Goal: Information Seeking & Learning: Learn about a topic

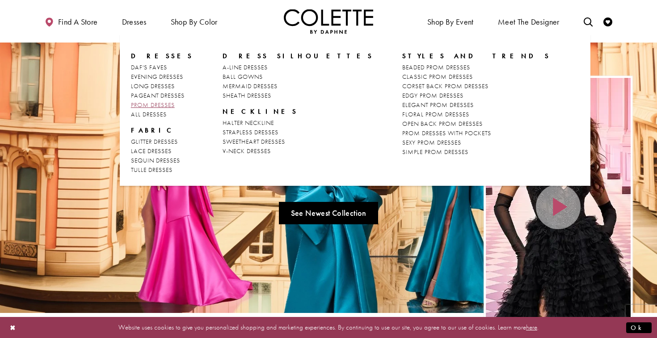
click at [152, 107] on span "PROM DRESSES" at bounding box center [153, 105] width 44 height 8
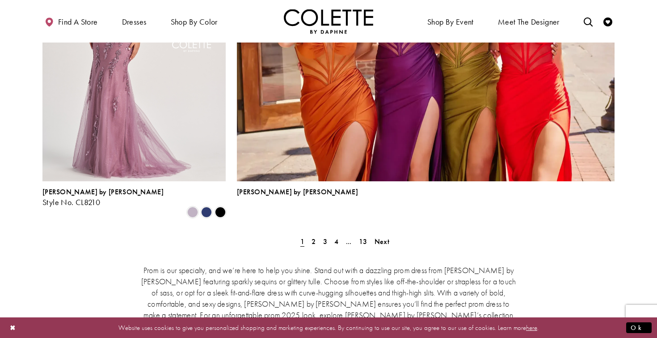
scroll to position [2003, 0]
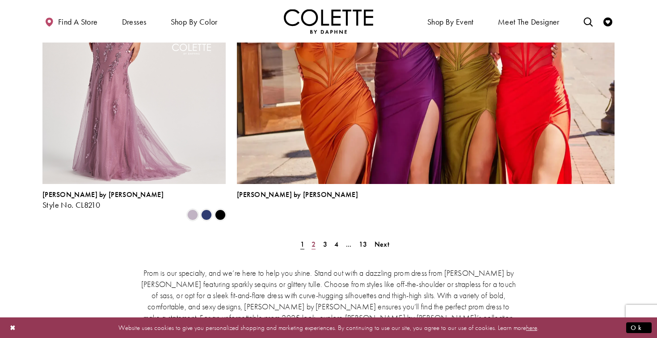
click at [312, 239] on span "2" at bounding box center [314, 243] width 4 height 9
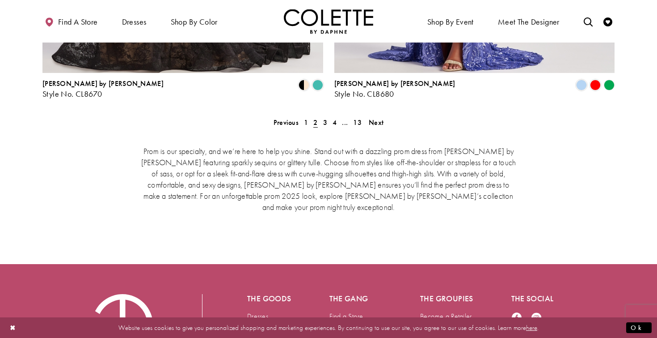
scroll to position [1912, 0]
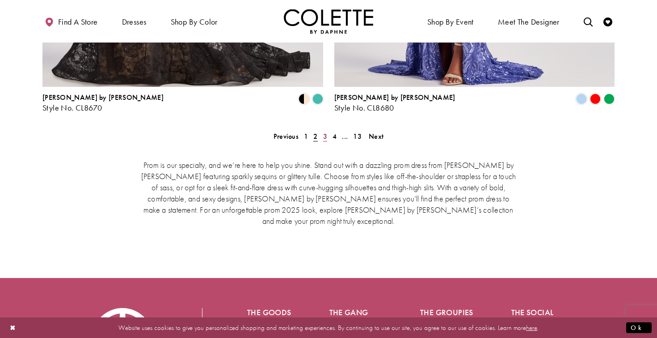
click at [322, 130] on link "3" at bounding box center [325, 136] width 9 height 13
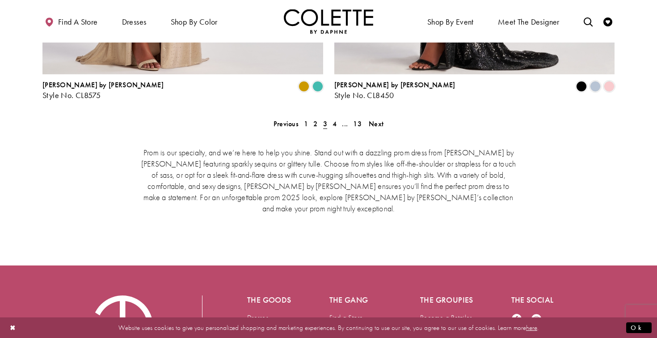
scroll to position [1923, 0]
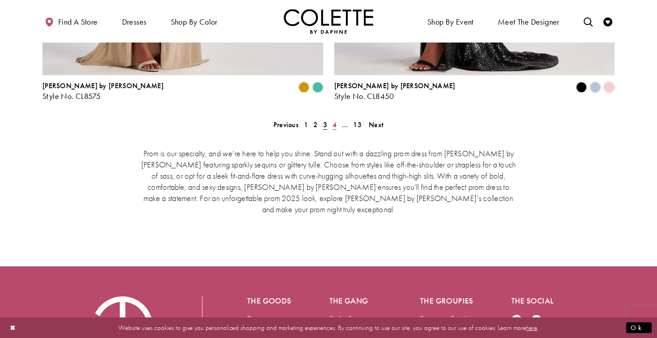
click at [334, 120] on span "4" at bounding box center [335, 124] width 4 height 9
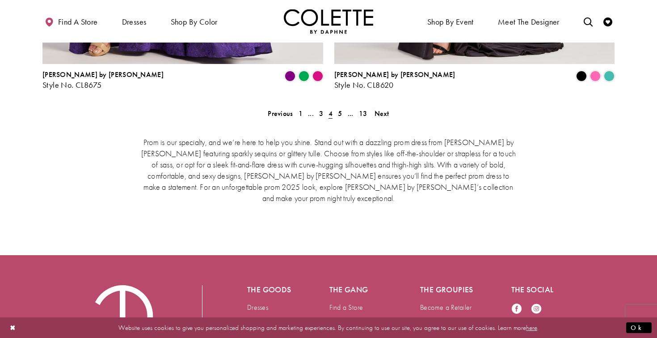
scroll to position [1927, 0]
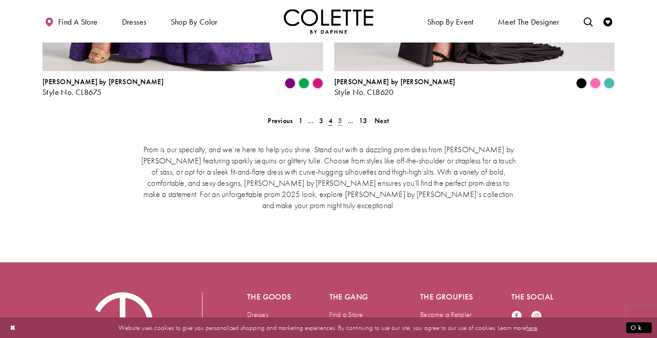
click at [340, 116] on span "5" at bounding box center [340, 120] width 4 height 9
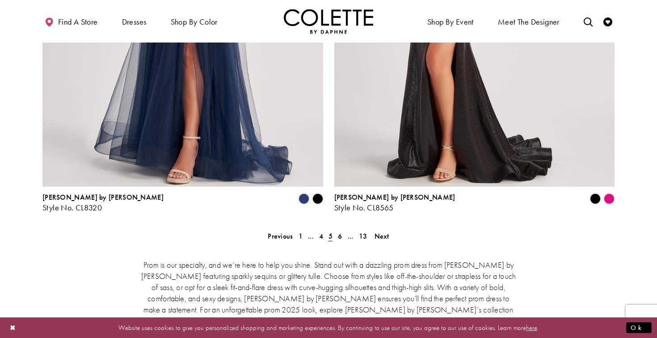
scroll to position [1812, 0]
click at [341, 231] on span "6" at bounding box center [340, 235] width 4 height 9
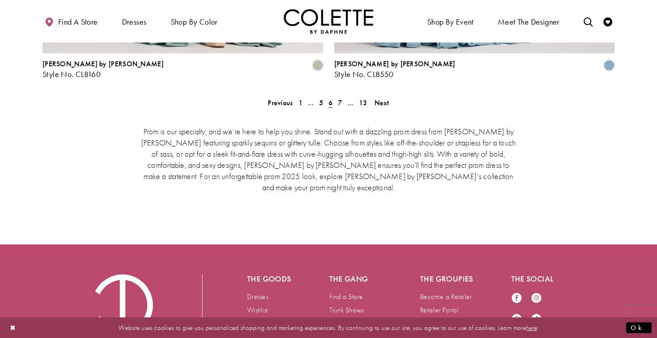
scroll to position [1945, 0]
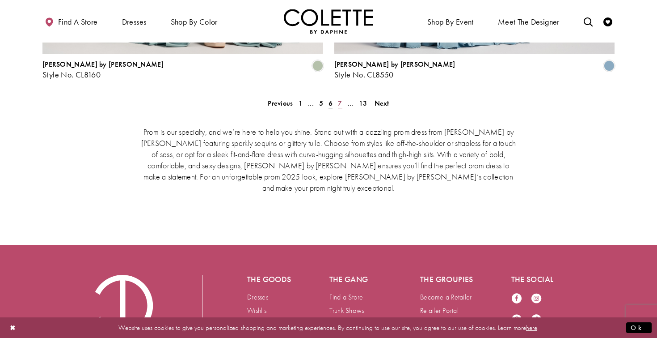
click at [339, 98] on span "7" at bounding box center [340, 102] width 4 height 9
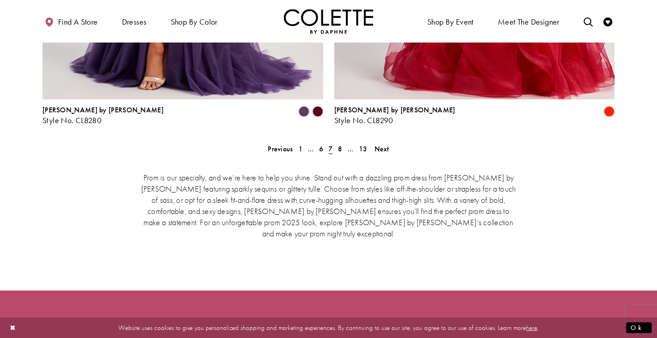
scroll to position [1903, 0]
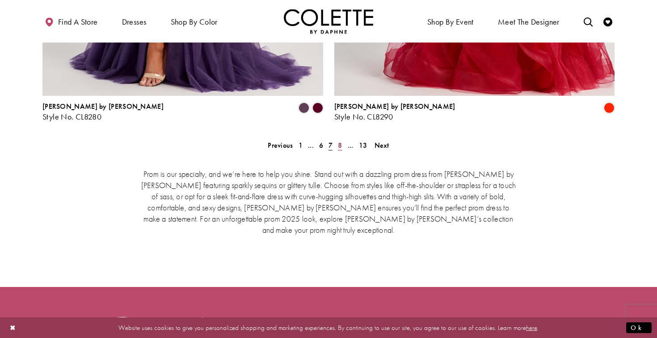
click at [340, 140] on span "8" at bounding box center [340, 144] width 4 height 9
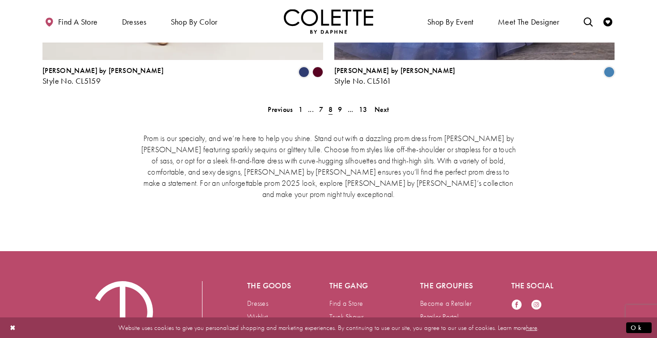
scroll to position [1949, 0]
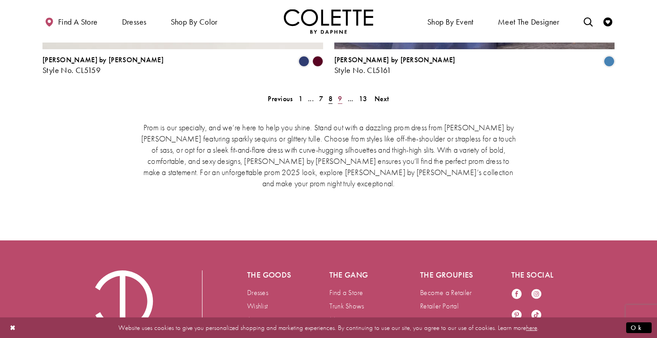
click at [342, 94] on span "9" at bounding box center [340, 98] width 4 height 9
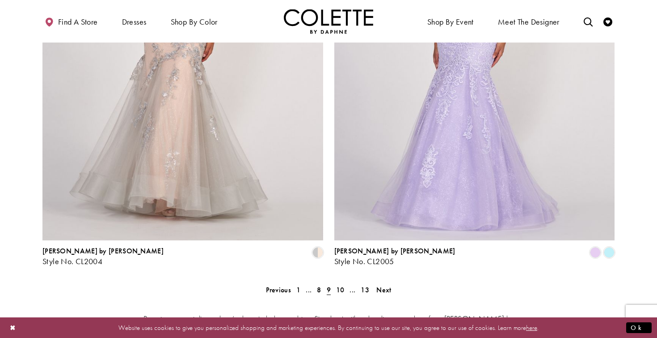
scroll to position [1767, 0]
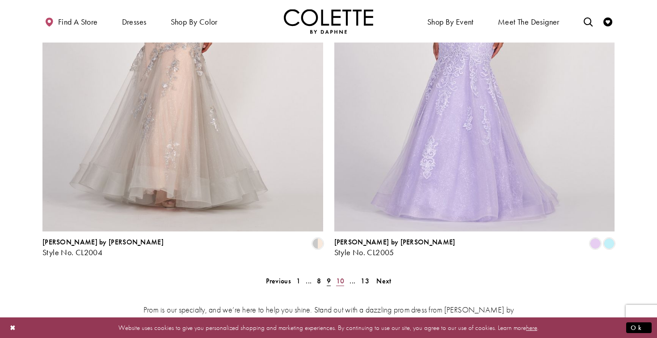
click at [342, 276] on span "10" at bounding box center [340, 280] width 8 height 9
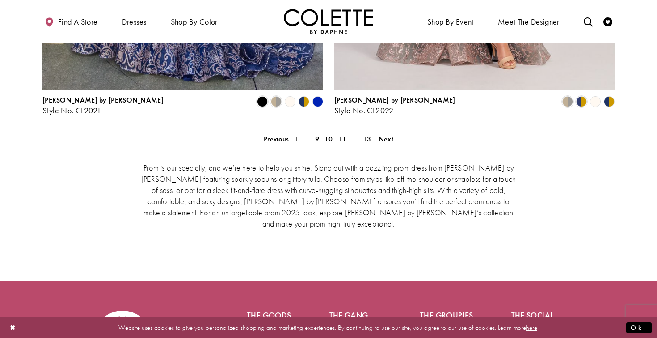
scroll to position [1909, 0]
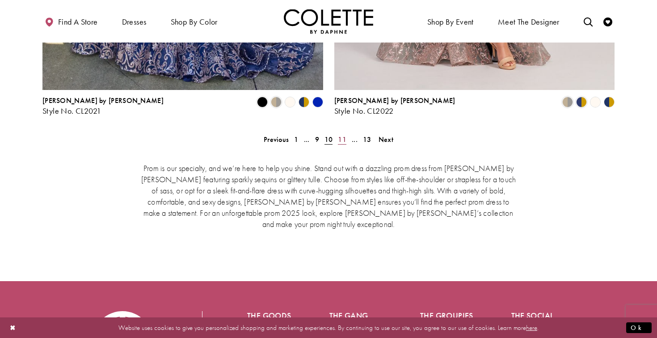
click at [341, 135] on span "11" at bounding box center [342, 139] width 8 height 9
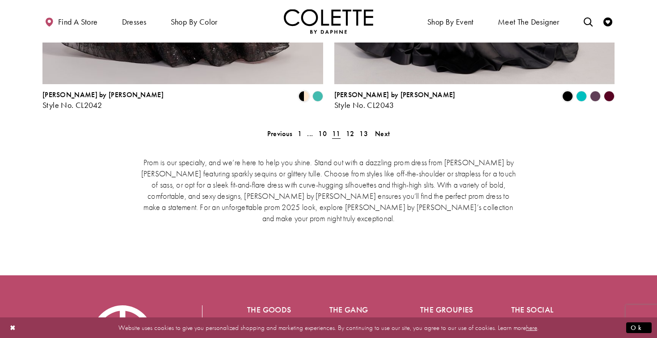
scroll to position [1914, 0]
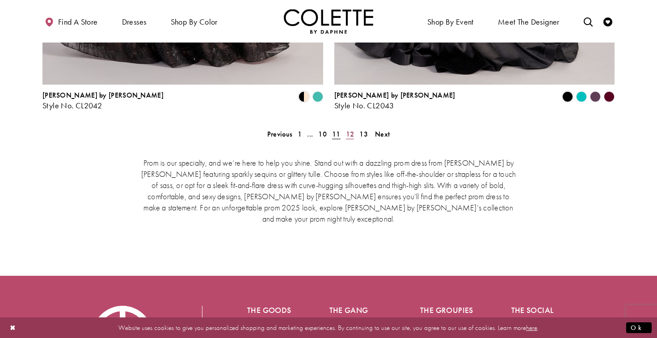
click at [355, 127] on link "12" at bounding box center [350, 133] width 14 height 13
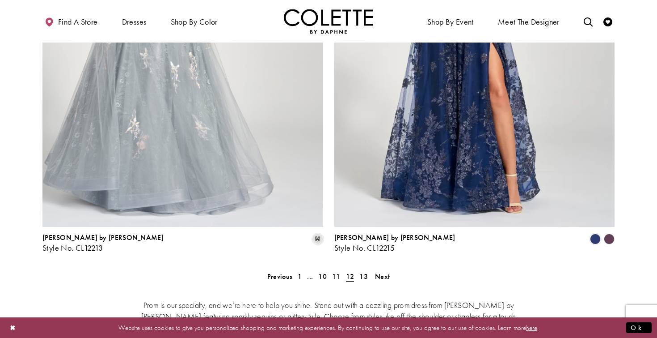
scroll to position [1878, 0]
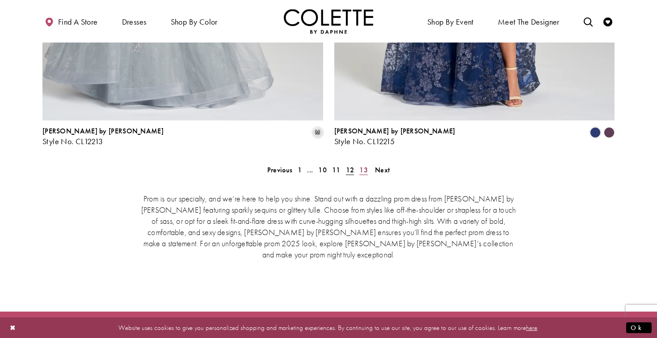
click at [365, 165] on span "13" at bounding box center [363, 169] width 8 height 9
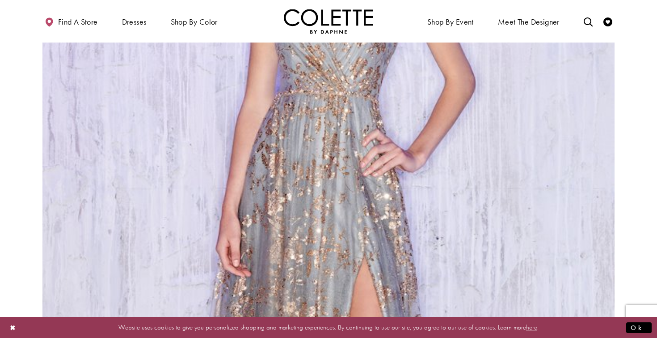
scroll to position [1032, 0]
